Goal: Task Accomplishment & Management: Manage account settings

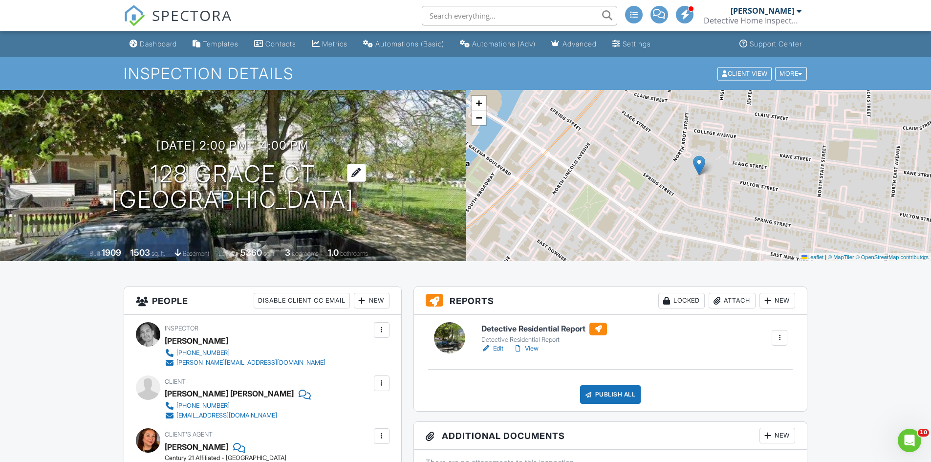
click at [255, 180] on h1 "128 Grace Ct Aurora, IL 60505" at bounding box center [232, 187] width 242 height 52
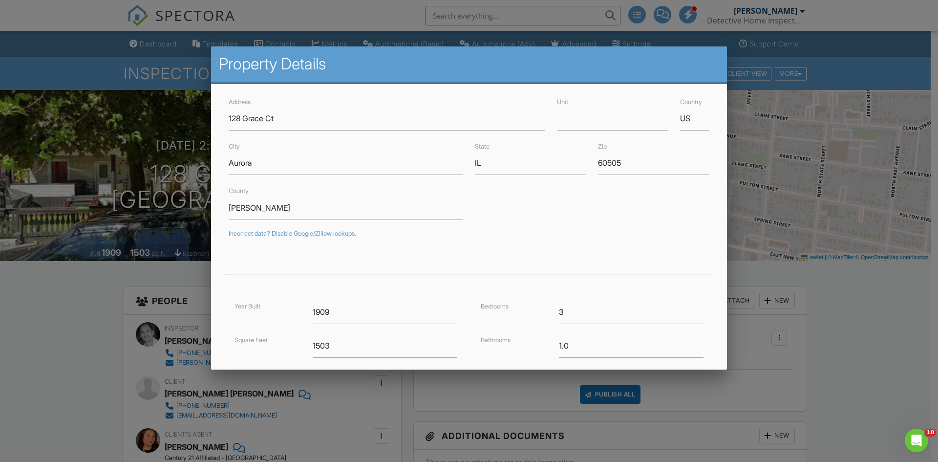
click at [788, 371] on div at bounding box center [469, 239] width 938 height 577
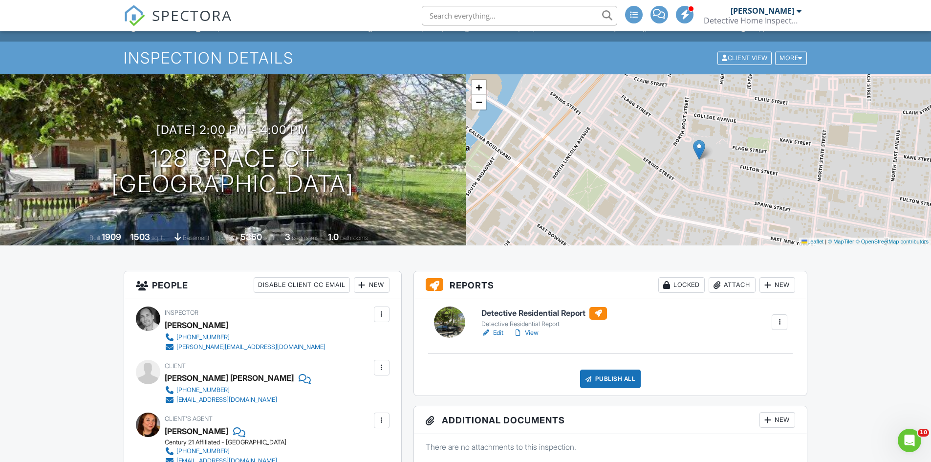
scroll to position [49, 0]
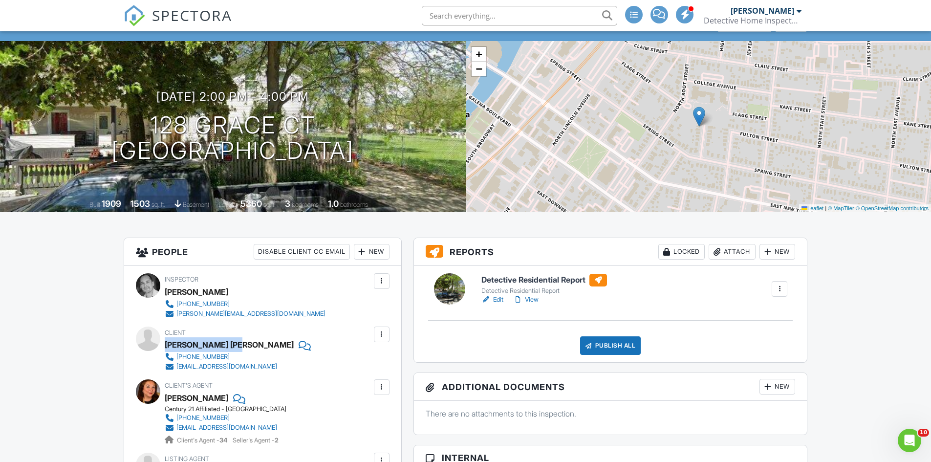
drag, startPoint x: 165, startPoint y: 344, endPoint x: 237, endPoint y: 348, distance: 72.4
click at [237, 348] on div "[PERSON_NAME] [PERSON_NAME]" at bounding box center [229, 344] width 129 height 15
copy div "Maira Emma Garcia"
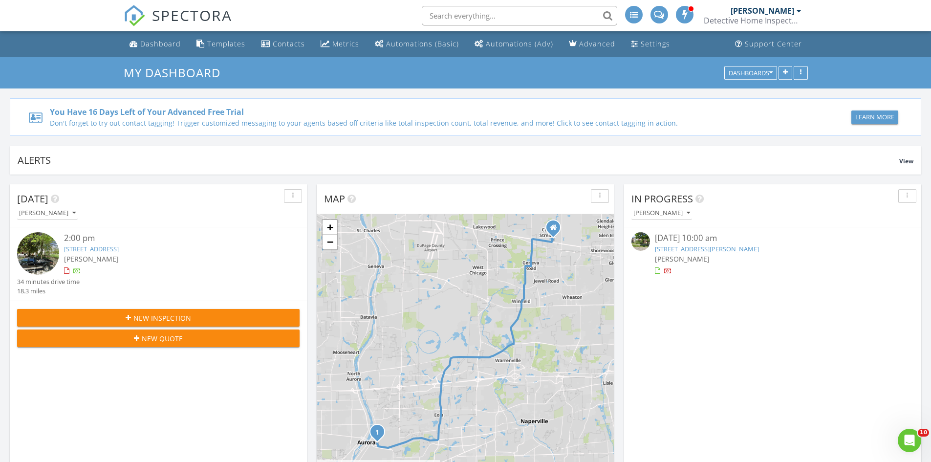
click at [696, 249] on link "[STREET_ADDRESS][PERSON_NAME]" at bounding box center [707, 248] width 104 height 9
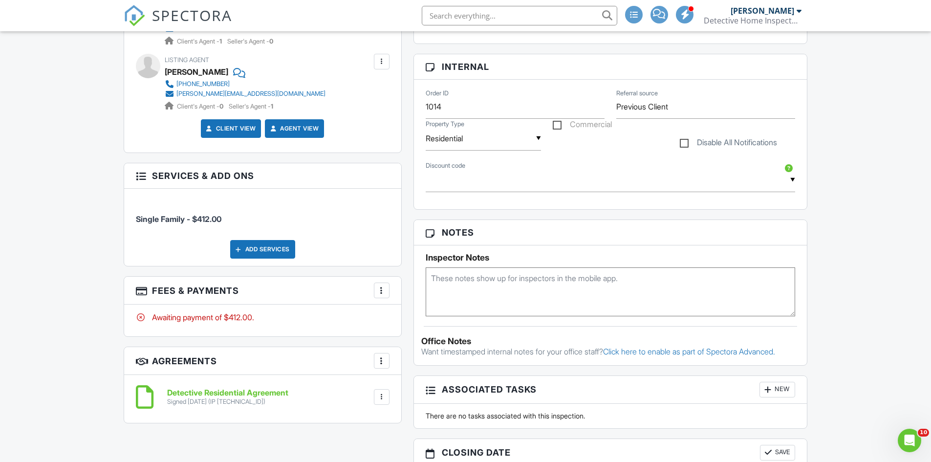
click at [379, 293] on div at bounding box center [382, 290] width 10 height 10
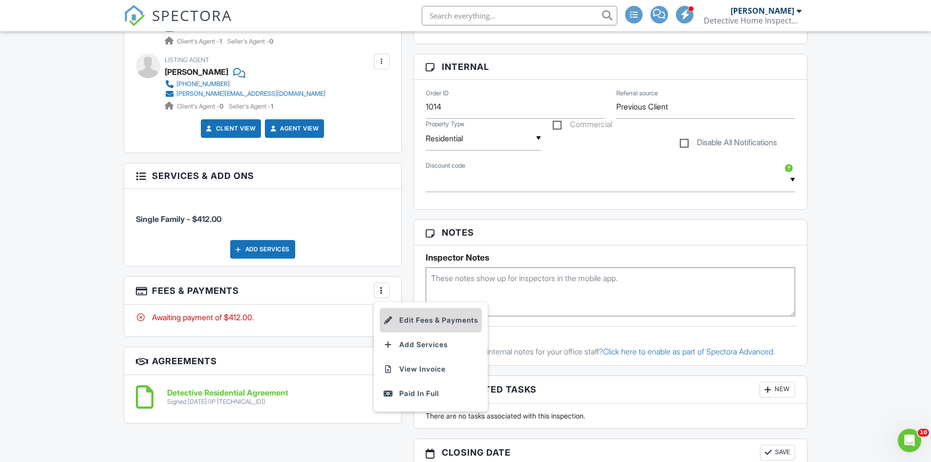
click at [424, 321] on li "Edit Fees & Payments" at bounding box center [431, 320] width 102 height 24
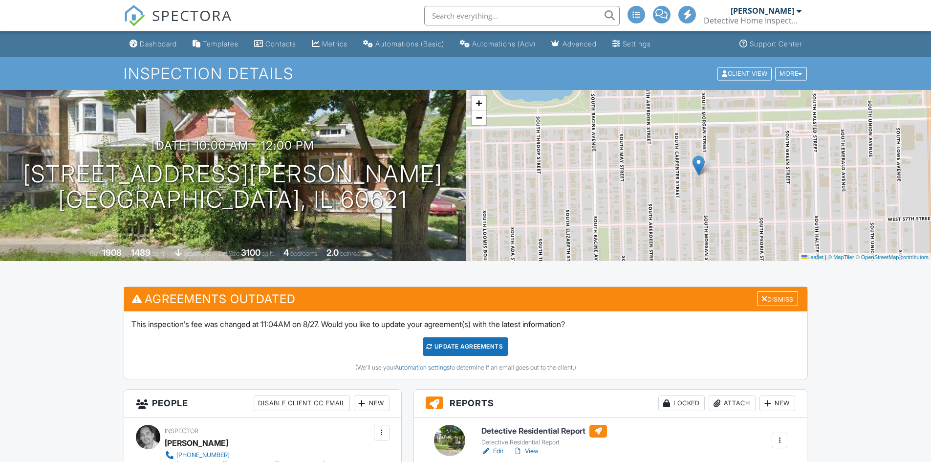
click at [168, 45] on div "Dashboard" at bounding box center [158, 44] width 37 height 8
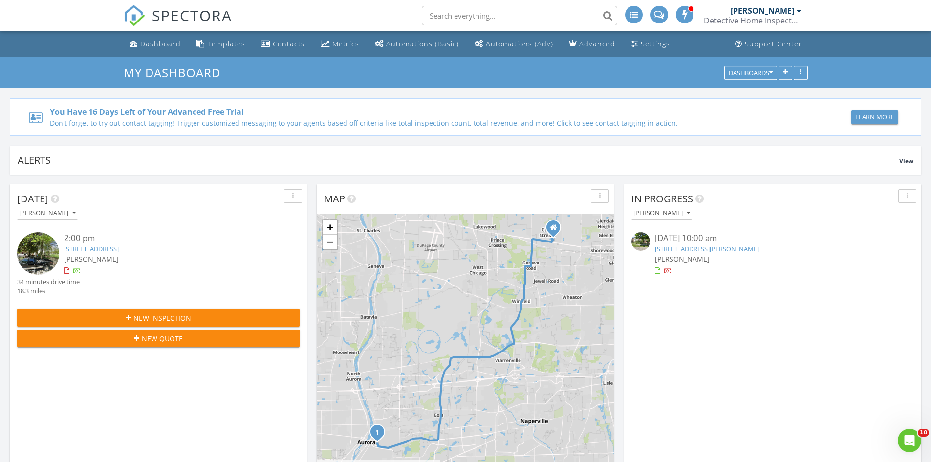
click at [704, 252] on link "5604 S Morgan St, Chicago, IL 60621" at bounding box center [707, 248] width 104 height 9
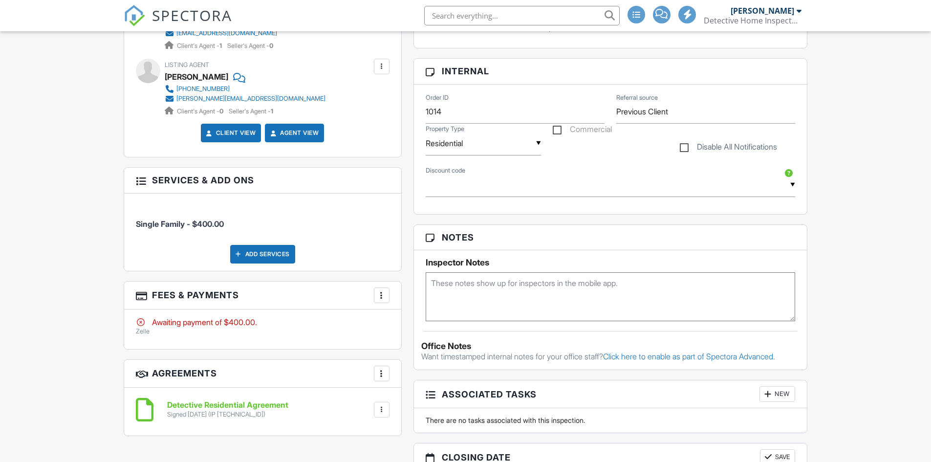
click at [384, 295] on div at bounding box center [382, 295] width 10 height 10
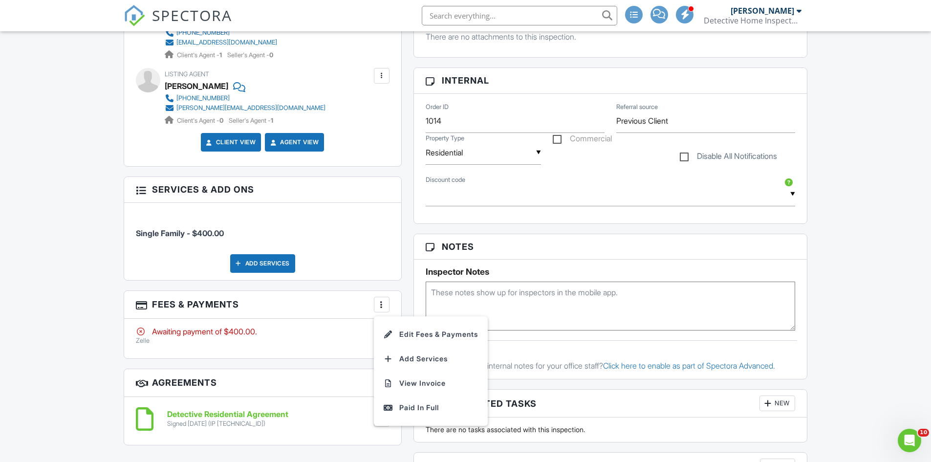
scroll to position [537, 0]
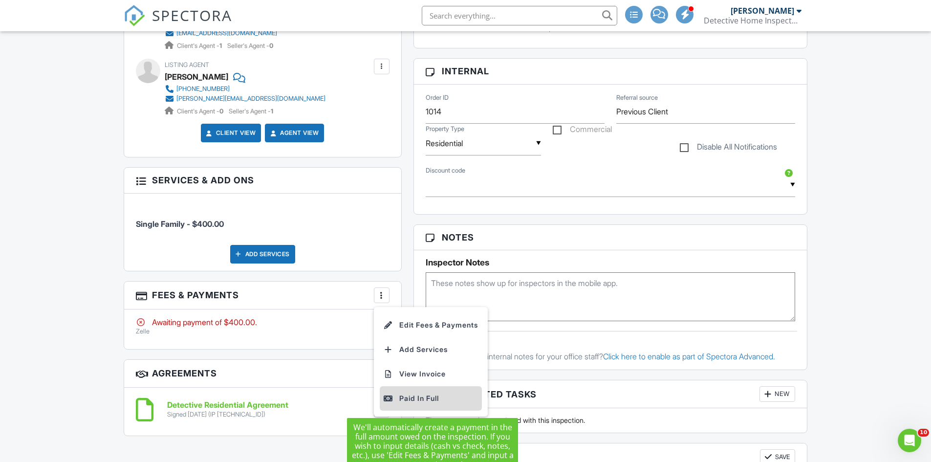
click at [417, 397] on div "Paid In Full" at bounding box center [431, 398] width 94 height 12
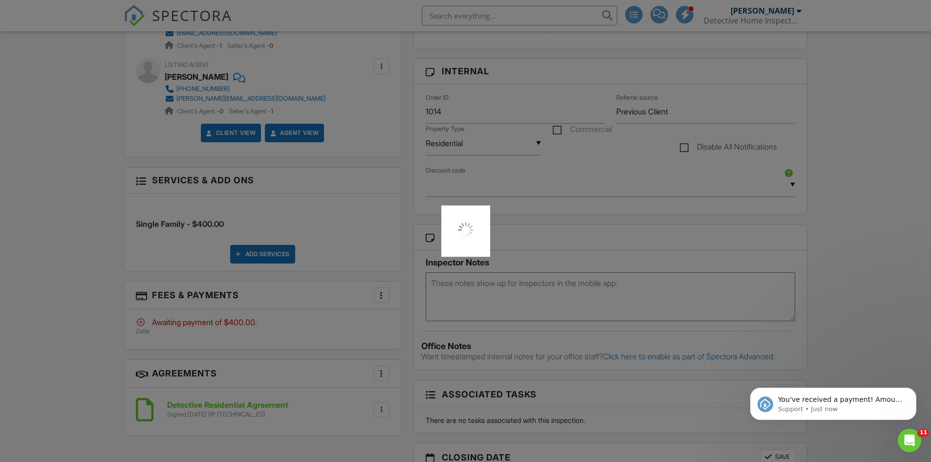
scroll to position [0, 0]
